Goal: Task Accomplishment & Management: Manage account settings

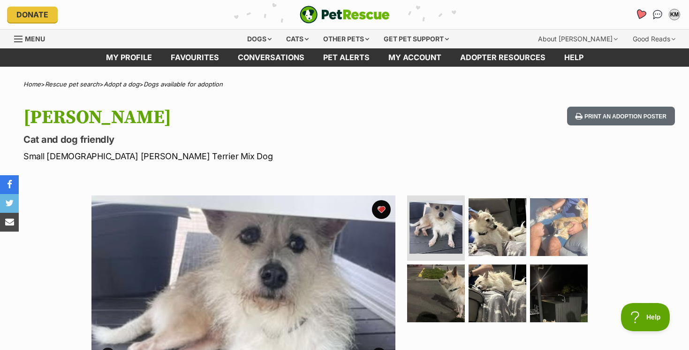
click at [640, 11] on icon "Favourites" at bounding box center [640, 14] width 11 height 11
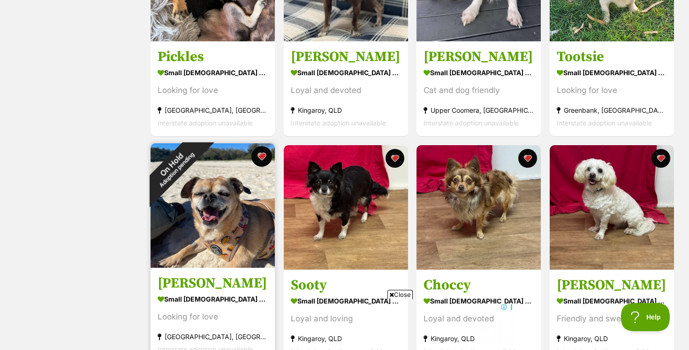
click at [262, 154] on button "favourite" at bounding box center [262, 156] width 21 height 21
